Goal: Task Accomplishment & Management: Use online tool/utility

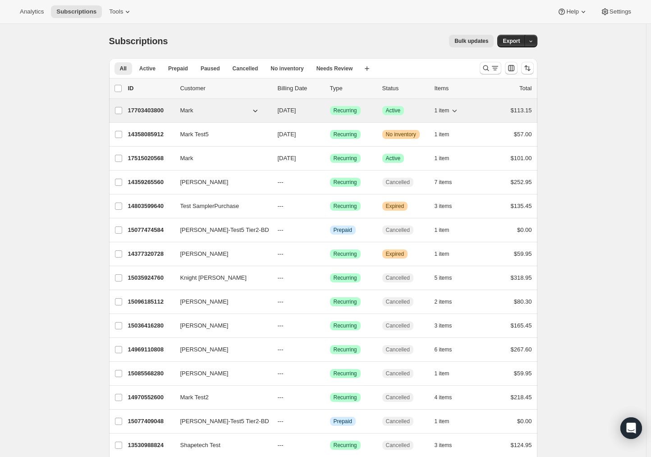
click at [192, 113] on span "Mark" at bounding box center [186, 110] width 13 height 9
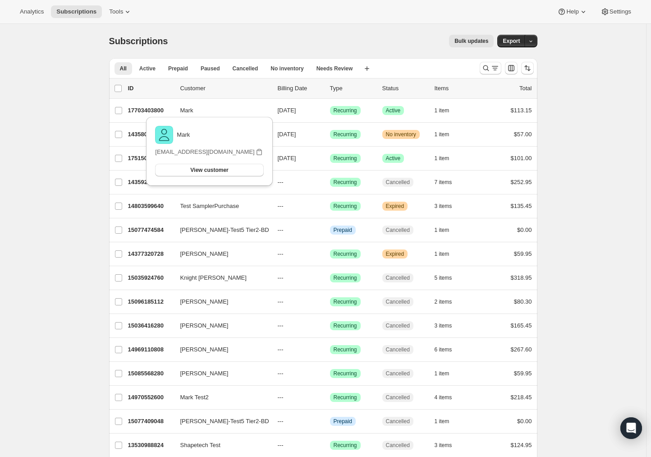
drag, startPoint x: 211, startPoint y: 170, endPoint x: 633, endPoint y: 122, distance: 424.6
click at [453, 80] on html "Analytics Subscriptions Tools Help Settings Skip to content Subscriptions. This…" at bounding box center [325, 228] width 651 height 457
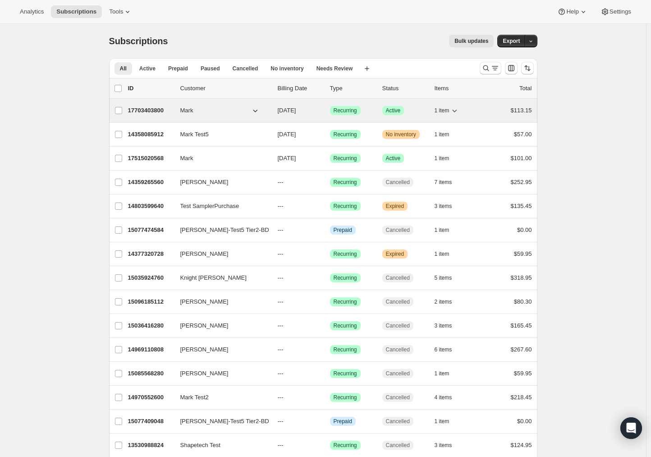
click at [256, 111] on icon "button" at bounding box center [255, 110] width 9 height 9
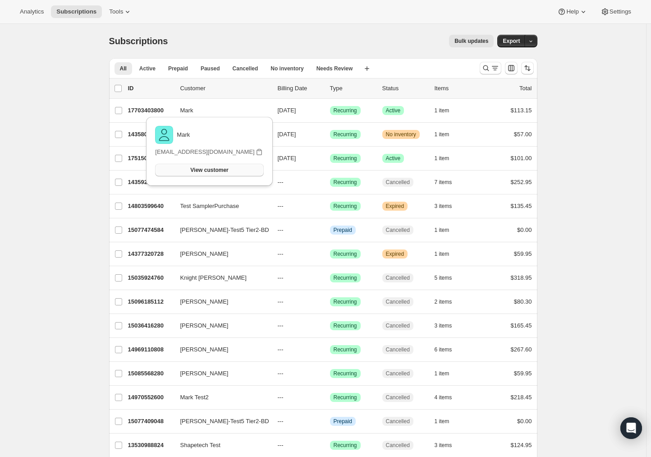
click at [198, 168] on span "View customer" at bounding box center [209, 169] width 38 height 7
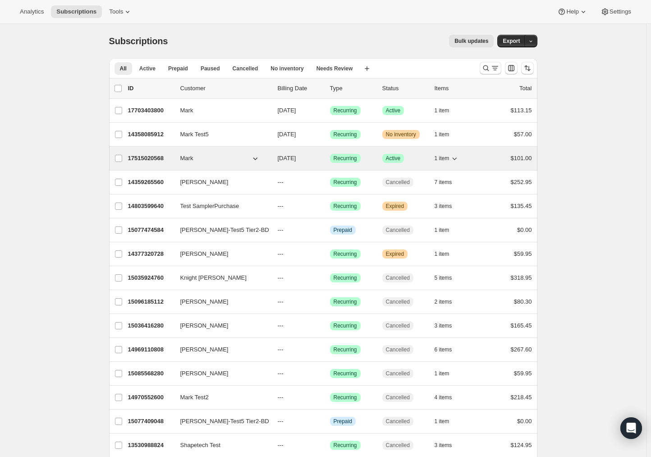
click at [254, 159] on icon "button" at bounding box center [255, 158] width 9 height 9
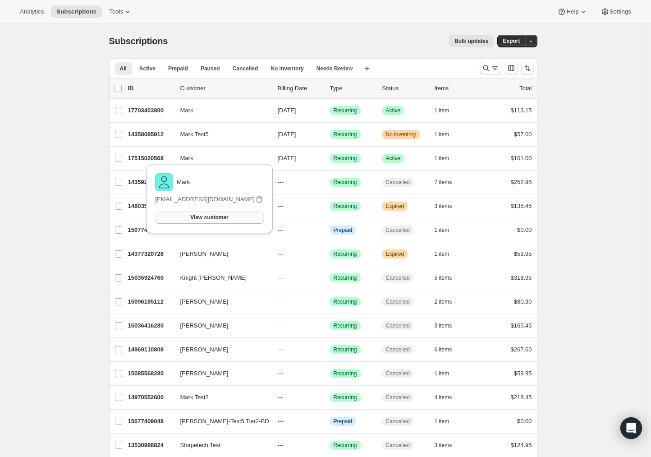
click at [202, 217] on span "View customer" at bounding box center [209, 217] width 38 height 7
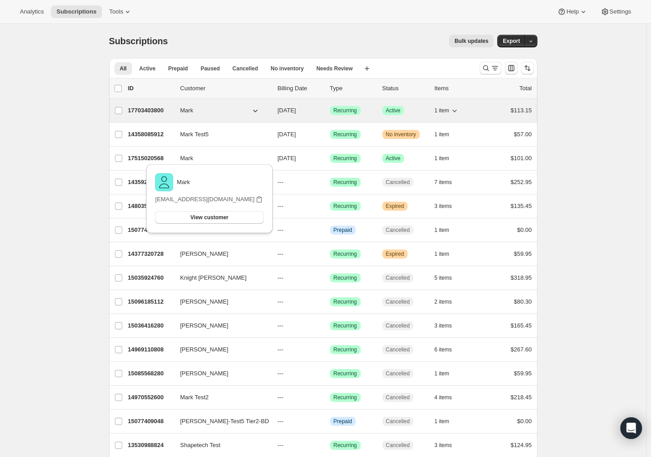
click at [260, 112] on icon "button" at bounding box center [255, 110] width 9 height 9
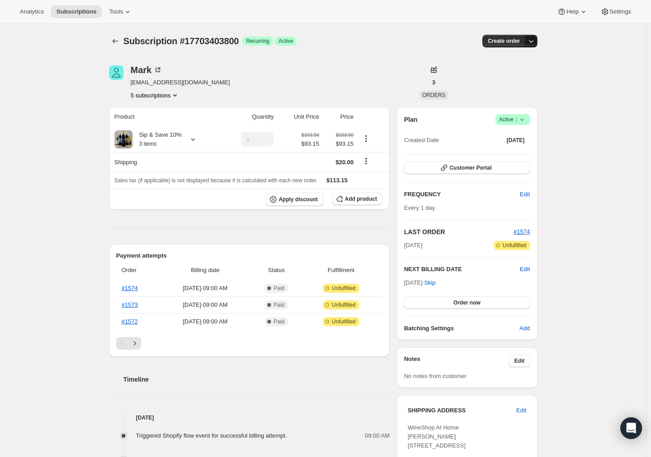
click at [536, 37] on icon "button" at bounding box center [531, 41] width 9 height 9
click at [580, 77] on div "Subscription #17703403800. This page is ready Subscription #17703403800 Success…" at bounding box center [323, 430] width 646 height 813
click at [461, 167] on span "Customer Portal" at bounding box center [471, 167] width 42 height 7
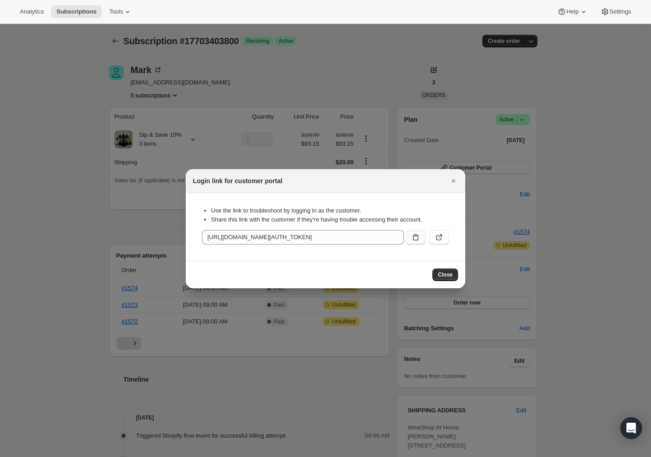
click at [417, 241] on icon ":rc1:" at bounding box center [415, 237] width 9 height 9
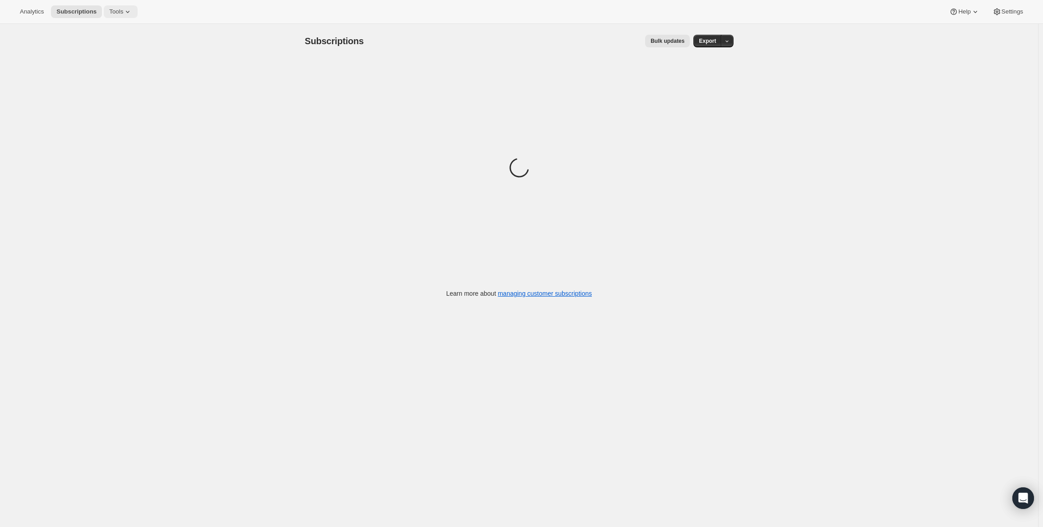
click at [129, 11] on icon at bounding box center [127, 11] width 9 height 9
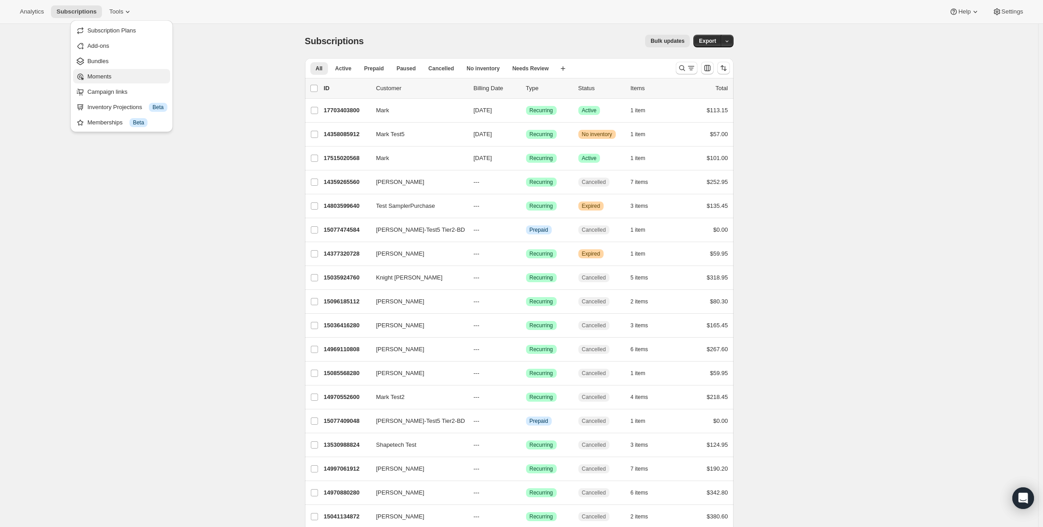
click at [99, 74] on span "Moments" at bounding box center [100, 76] width 24 height 7
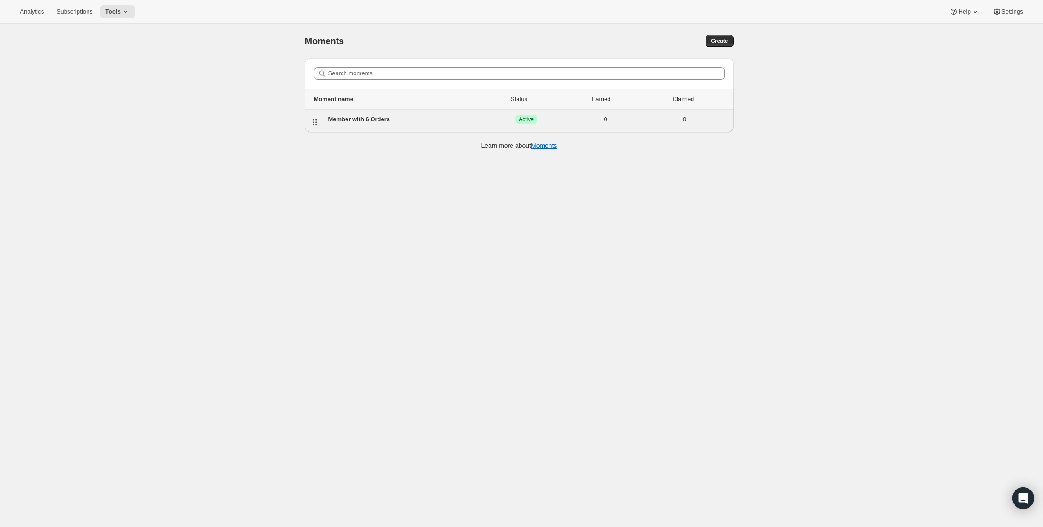
click at [374, 122] on div "Member with 6 Orders" at bounding box center [407, 119] width 158 height 9
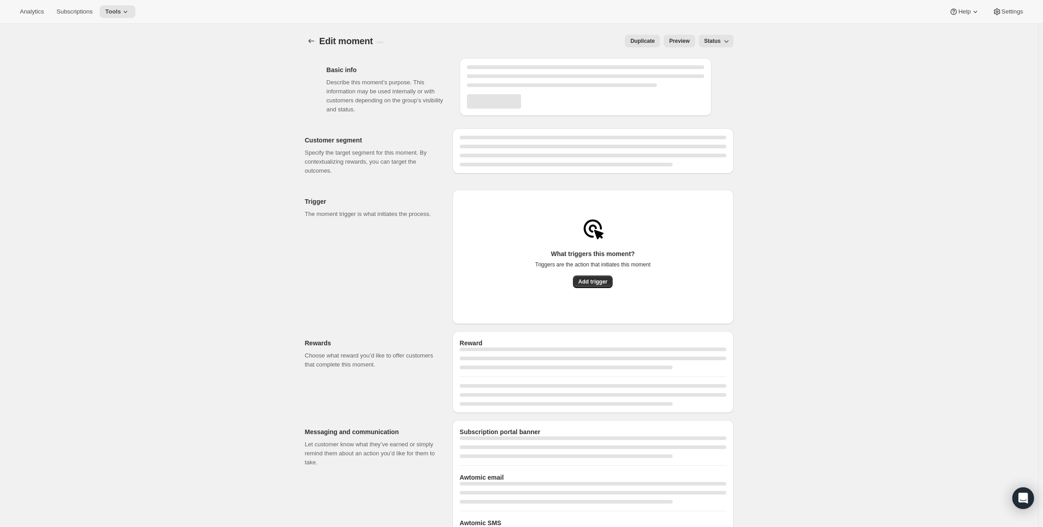
select select "FIXED_AMOUNT"
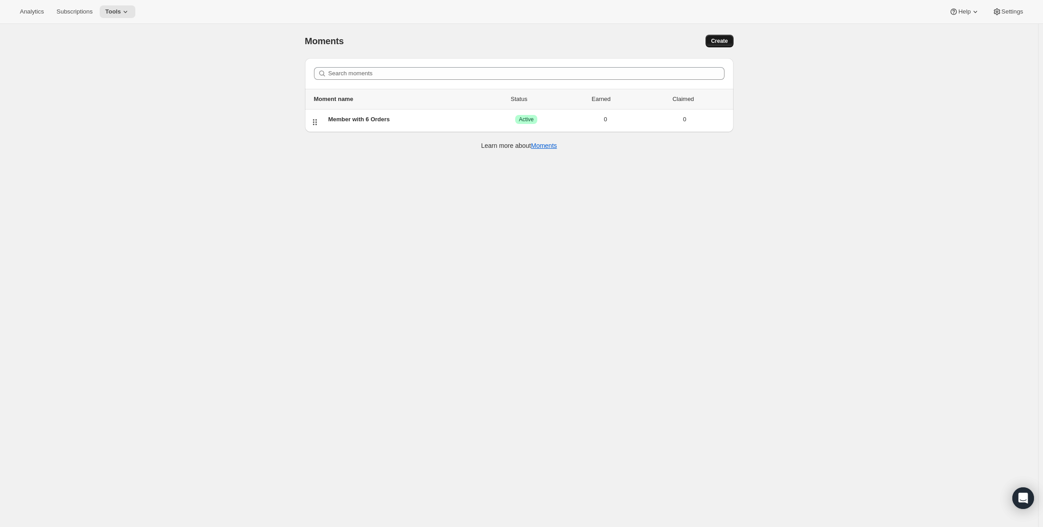
click at [710, 36] on button "Create" at bounding box center [720, 41] width 28 height 13
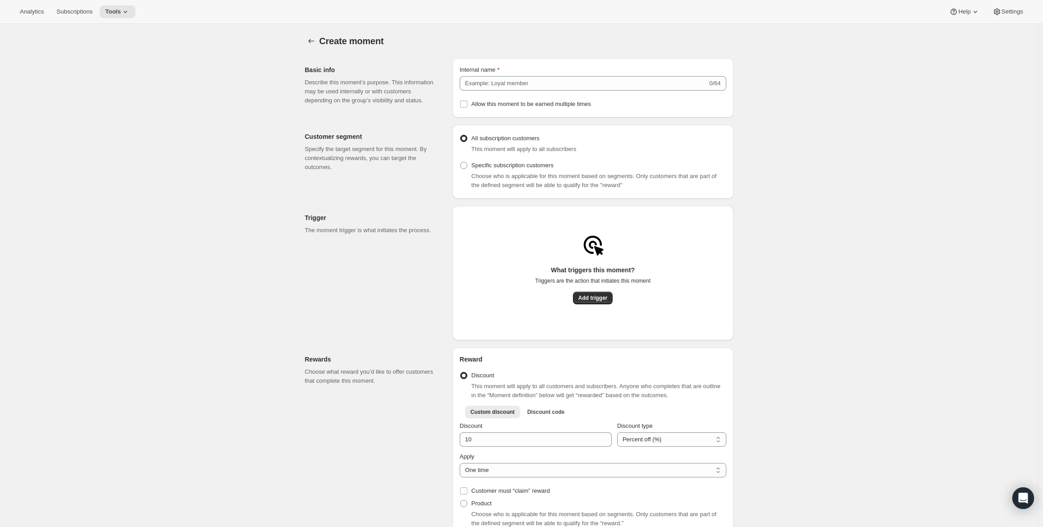
click at [599, 305] on button "Add trigger" at bounding box center [593, 298] width 40 height 13
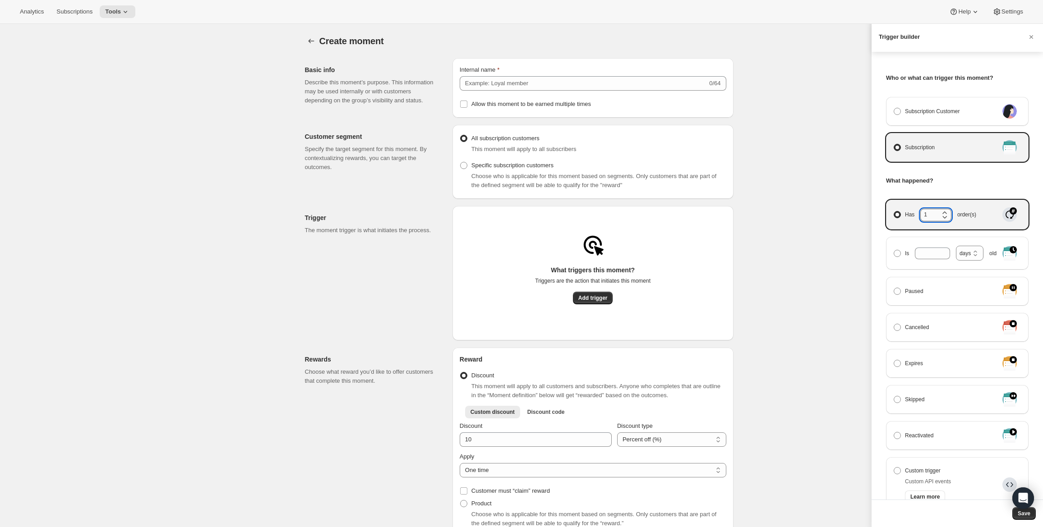
click at [932, 218] on input "1" at bounding box center [929, 215] width 18 height 12
click at [949, 211] on icon "Manage moment triggers" at bounding box center [944, 212] width 9 height 9
click at [894, 211] on input "Has 1 order(s)" at bounding box center [894, 211] width 0 height 0
type input "2"
